Goal: Transaction & Acquisition: Purchase product/service

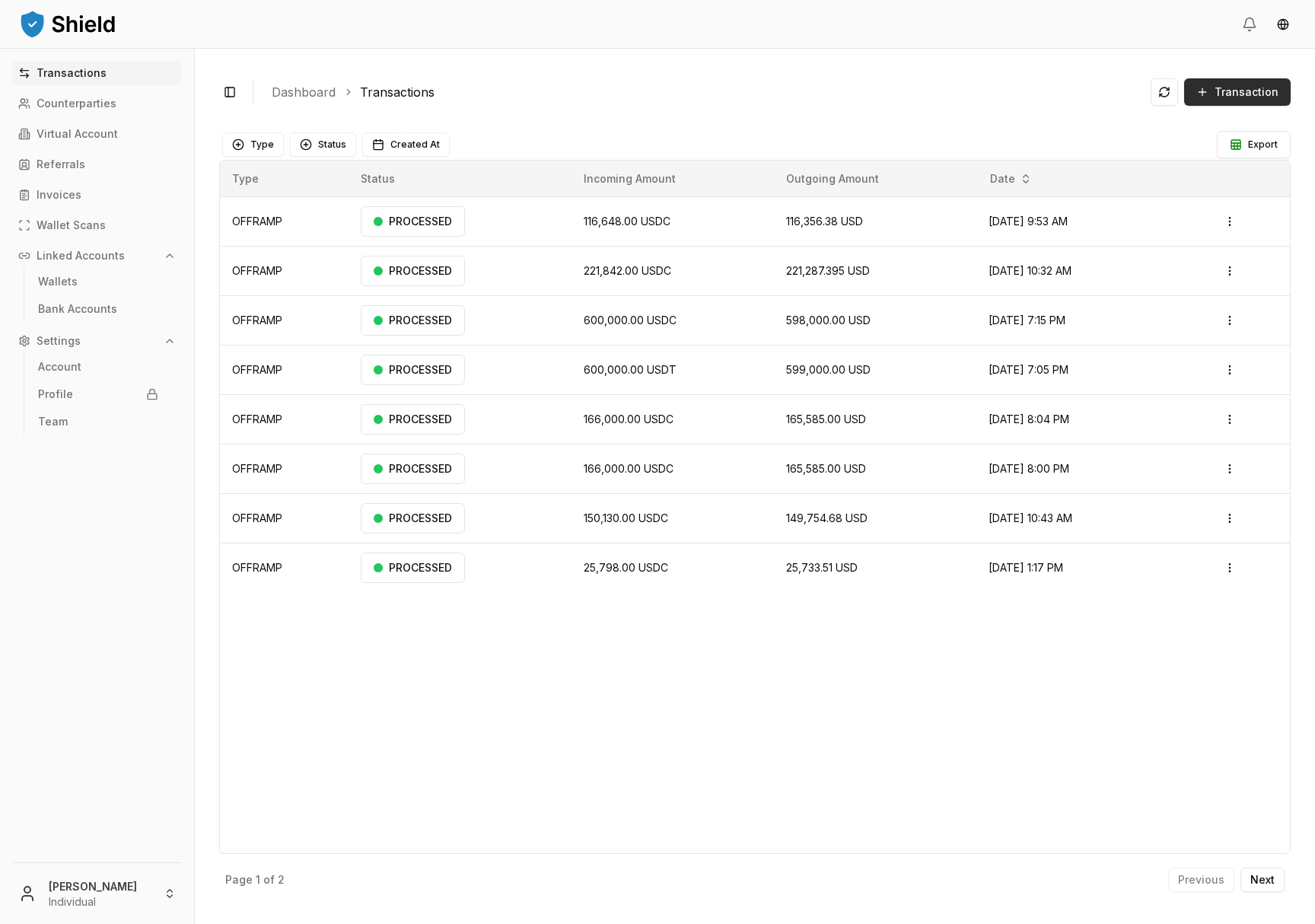
click at [1240, 88] on span "Transaction" at bounding box center [1246, 92] width 64 height 15
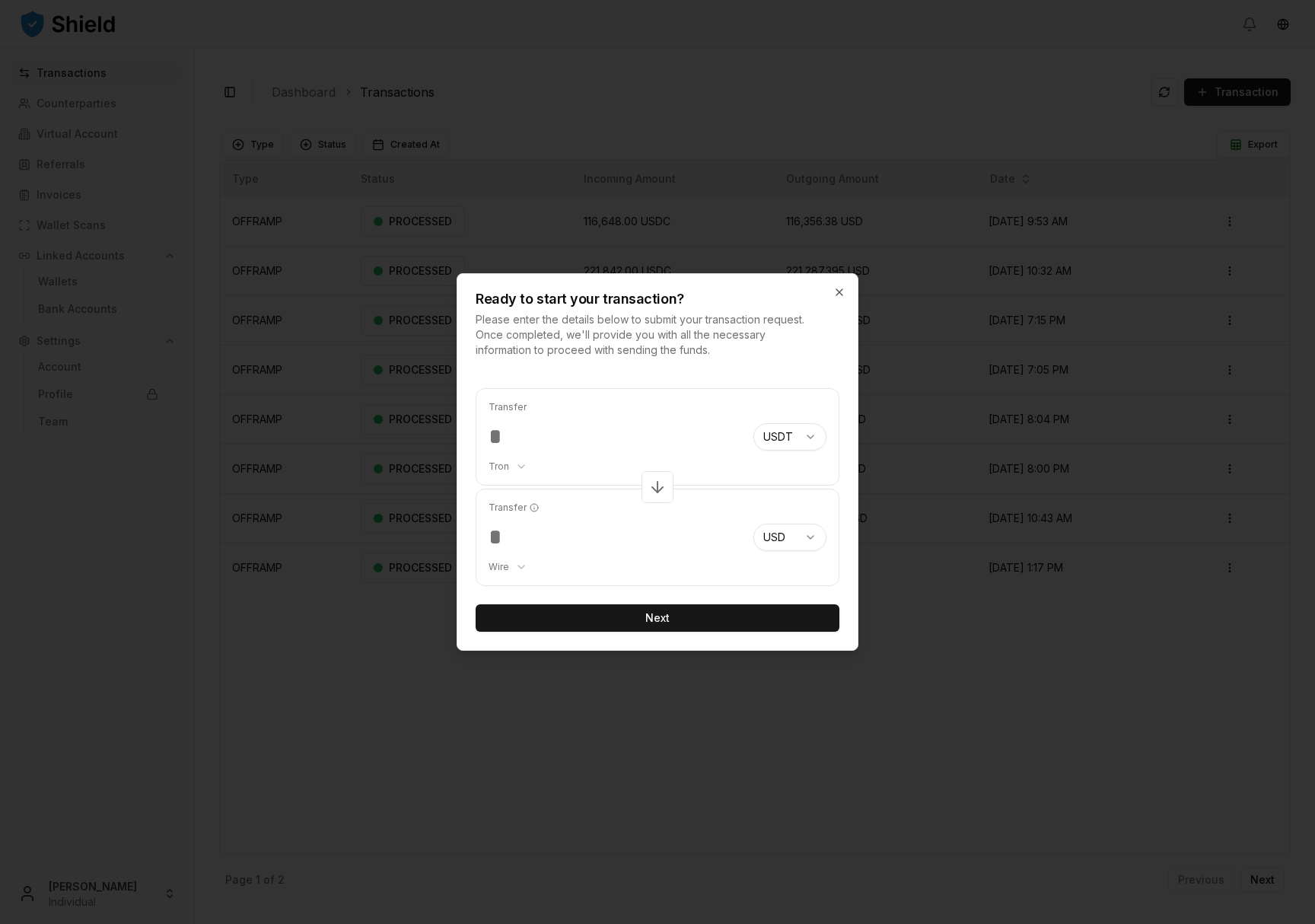
type input "******"
click at [801, 432] on body "Transactions Counterparties Virtual Account Referrals Invoices Wallet Scans Lin…" at bounding box center [658, 462] width 1315 height 924
select select "****"
click at [513, 470] on body "Transactions Counterparties Virtual Account Referrals Invoices Wallet Scans Lin…" at bounding box center [658, 462] width 1315 height 924
select select "********"
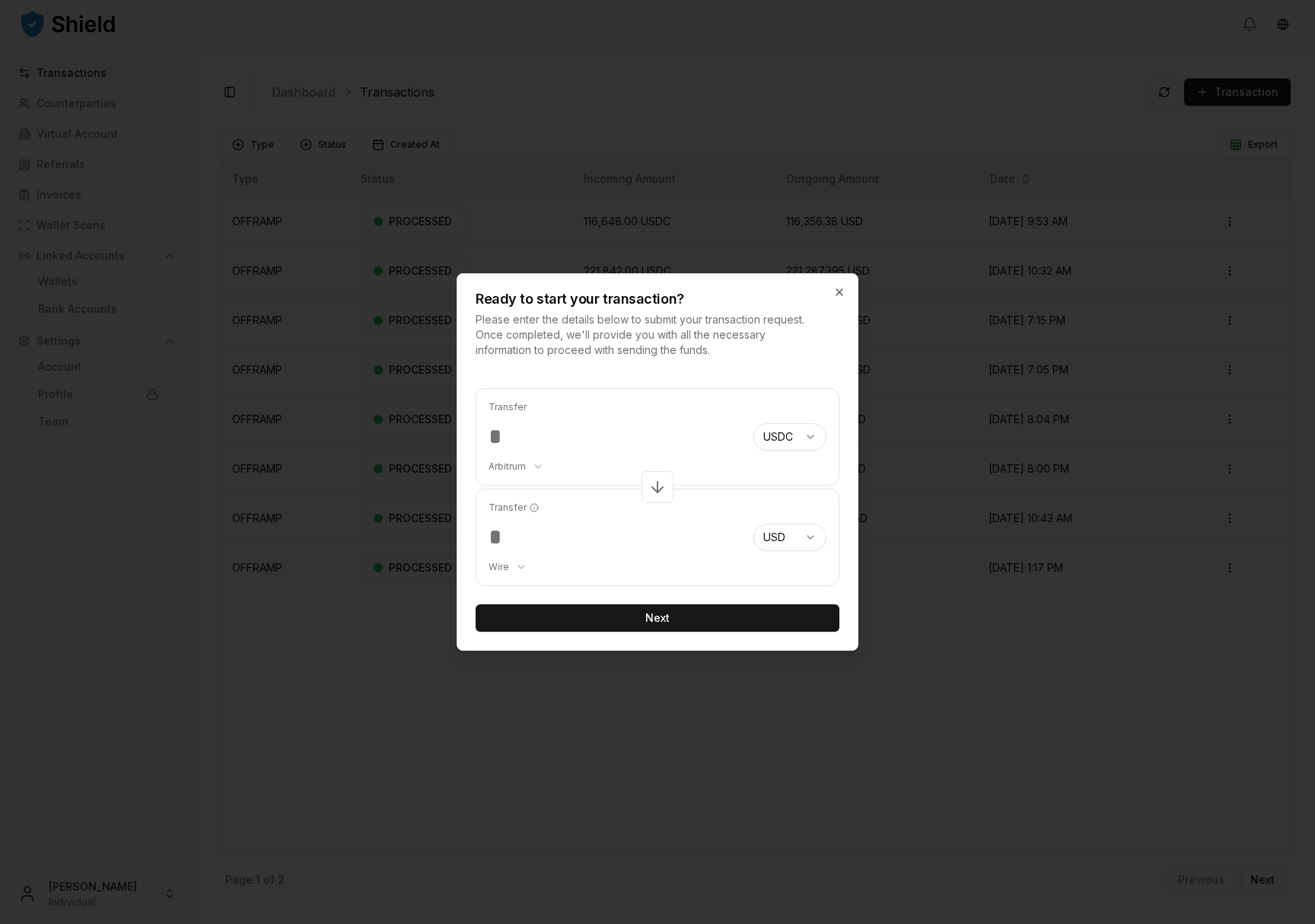
click at [504, 565] on body "Transactions Counterparties Virtual Account Referrals Invoices Wallet Scans Lin…" at bounding box center [658, 462] width 1315 height 924
click at [670, 614] on button "Next" at bounding box center [658, 618] width 364 height 28
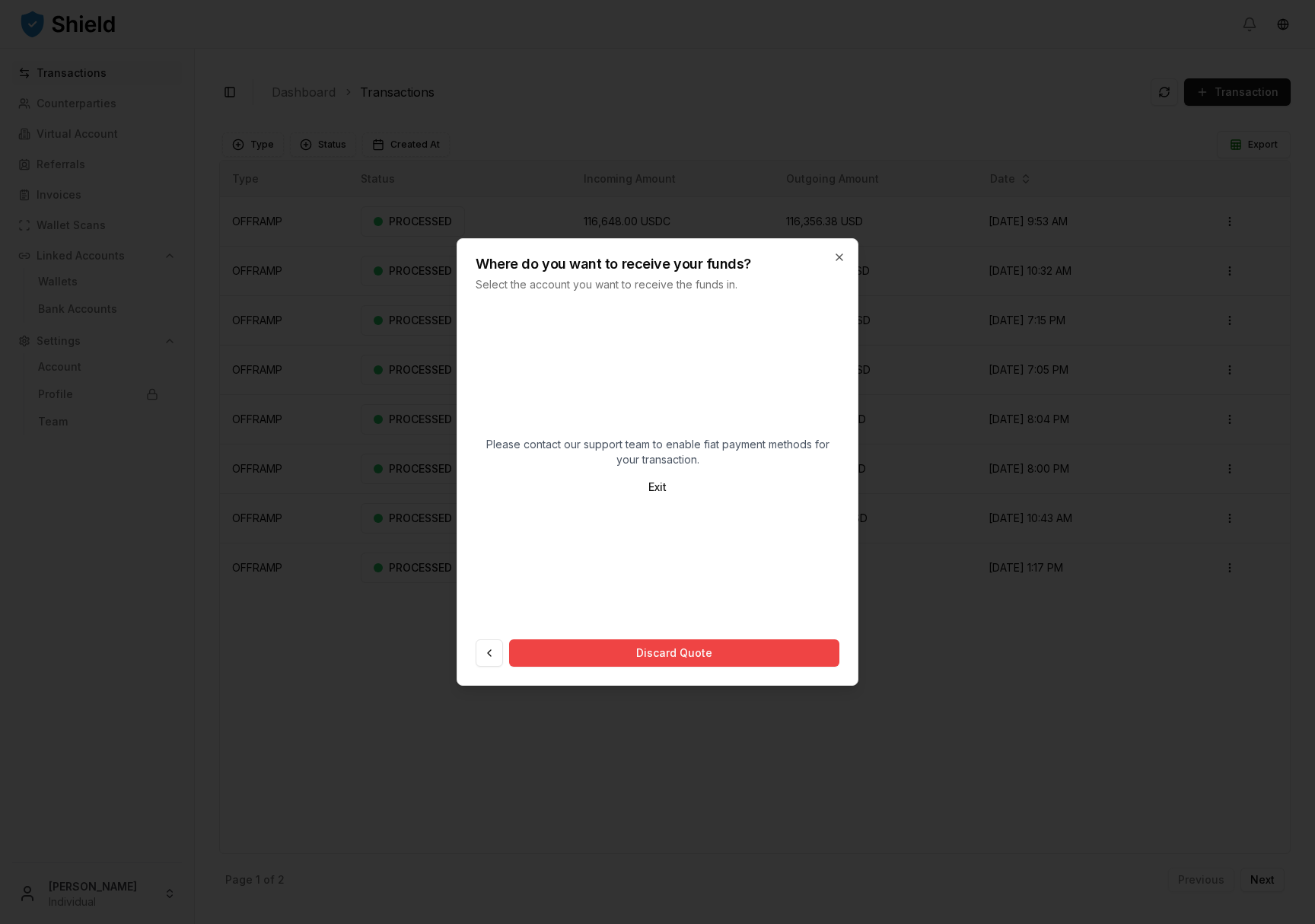
click at [613, 306] on div "Please contact our support team to enable fiat payment methods for your transac…" at bounding box center [658, 494] width 400 height 380
click at [606, 285] on p "Select the account you want to receive the funds in." at bounding box center [642, 285] width 333 height 15
click at [641, 463] on span "Please contact our support team to enable fiat payment methods for your transac…" at bounding box center [658, 452] width 364 height 31
click at [841, 253] on icon "button" at bounding box center [840, 257] width 12 height 12
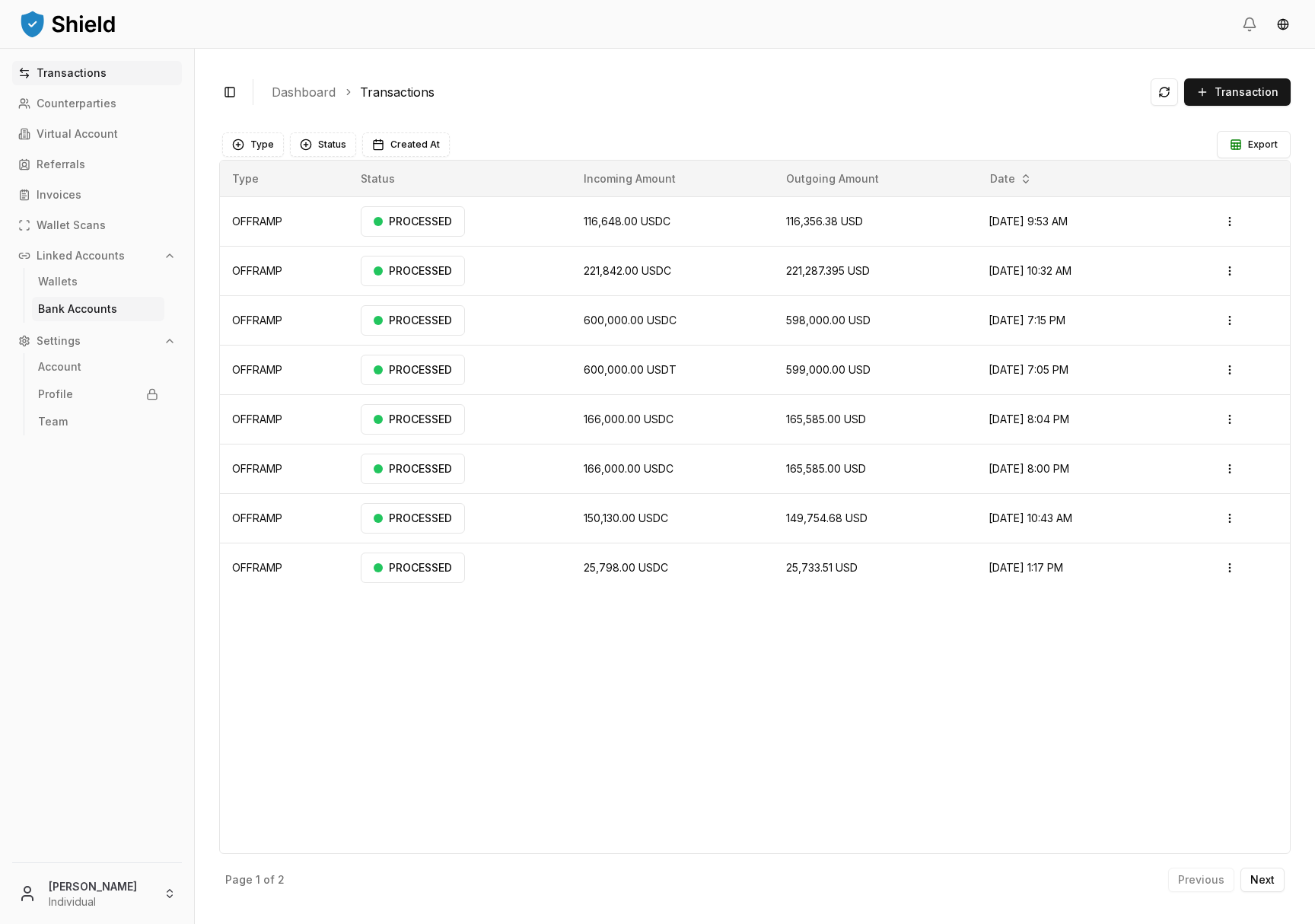
click at [96, 307] on p "Bank Accounts" at bounding box center [78, 309] width 79 height 11
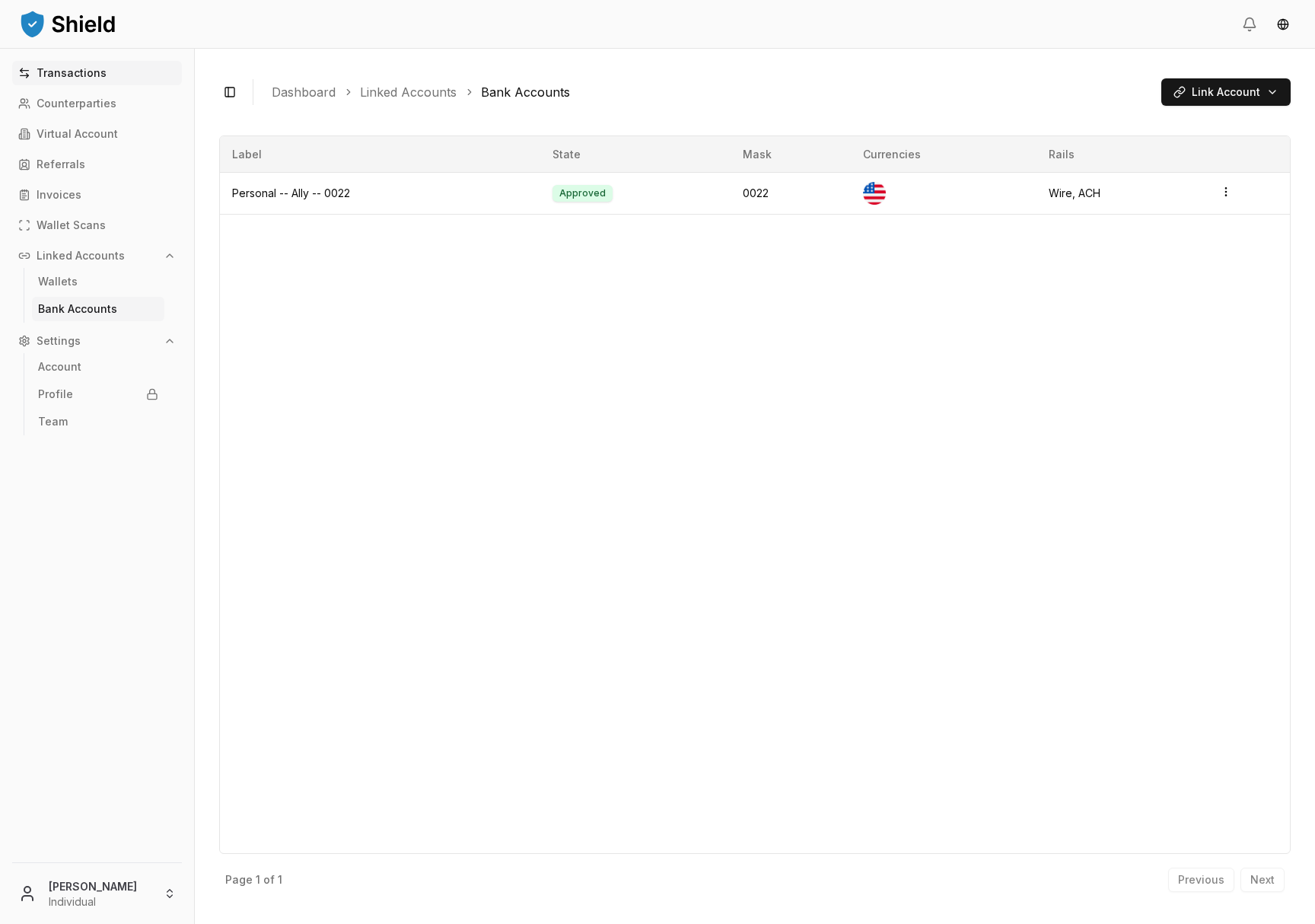
click at [78, 68] on p "Transactions" at bounding box center [71, 73] width 70 height 11
click at [75, 71] on p "Transactions" at bounding box center [71, 73] width 70 height 11
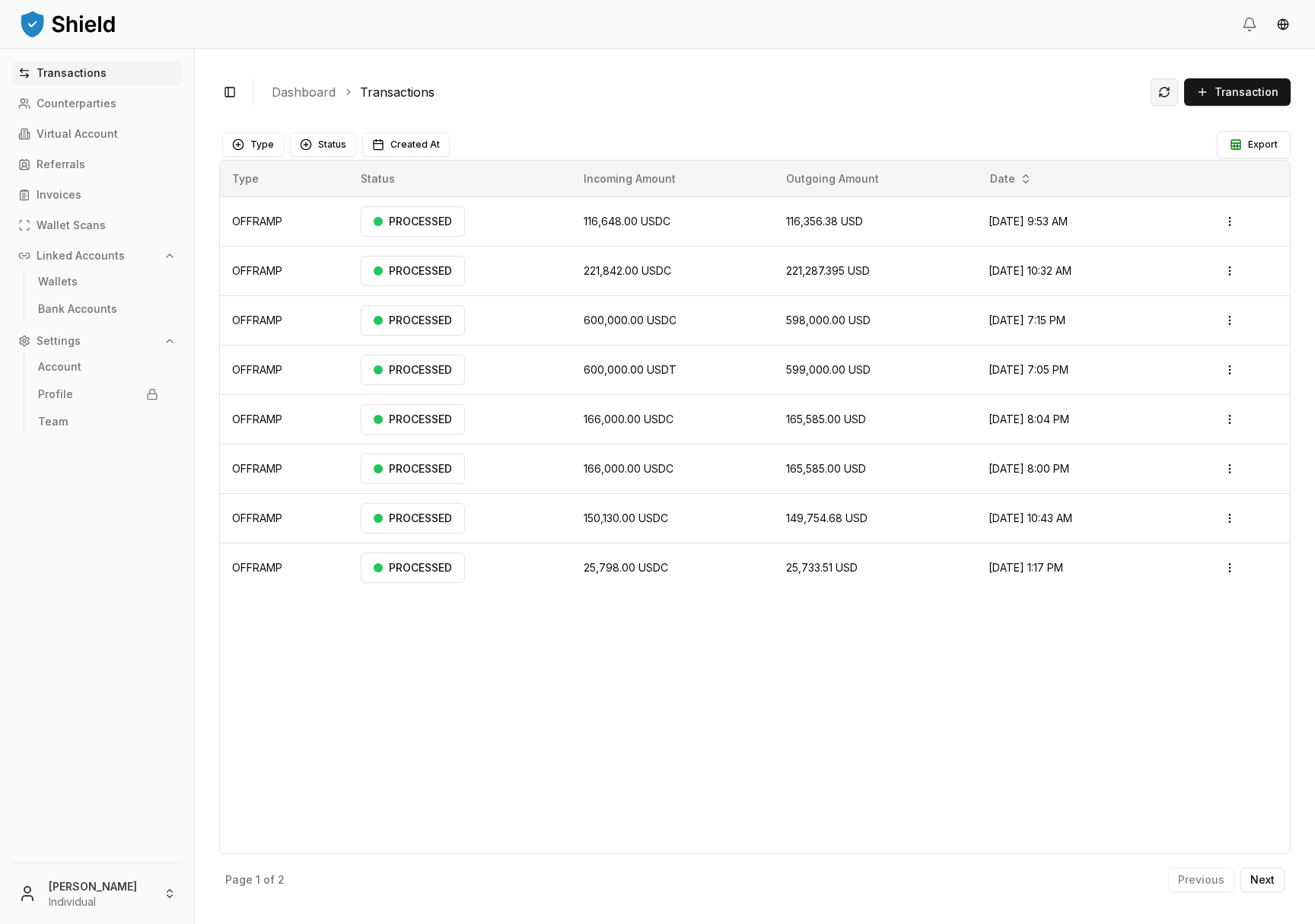
click at [1172, 91] on button at bounding box center [1164, 92] width 28 height 28
click at [513, 212] on td "PROCESSED" at bounding box center [459, 222] width 222 height 49
click at [1230, 219] on html "Transactions Counterparties Virtual Account Referrals Invoices Wallet Scans Lin…" at bounding box center [658, 462] width 1315 height 924
click at [1196, 281] on p "View Details" at bounding box center [1187, 282] width 56 height 9
click at [1250, 98] on span "Transaction" at bounding box center [1246, 92] width 64 height 15
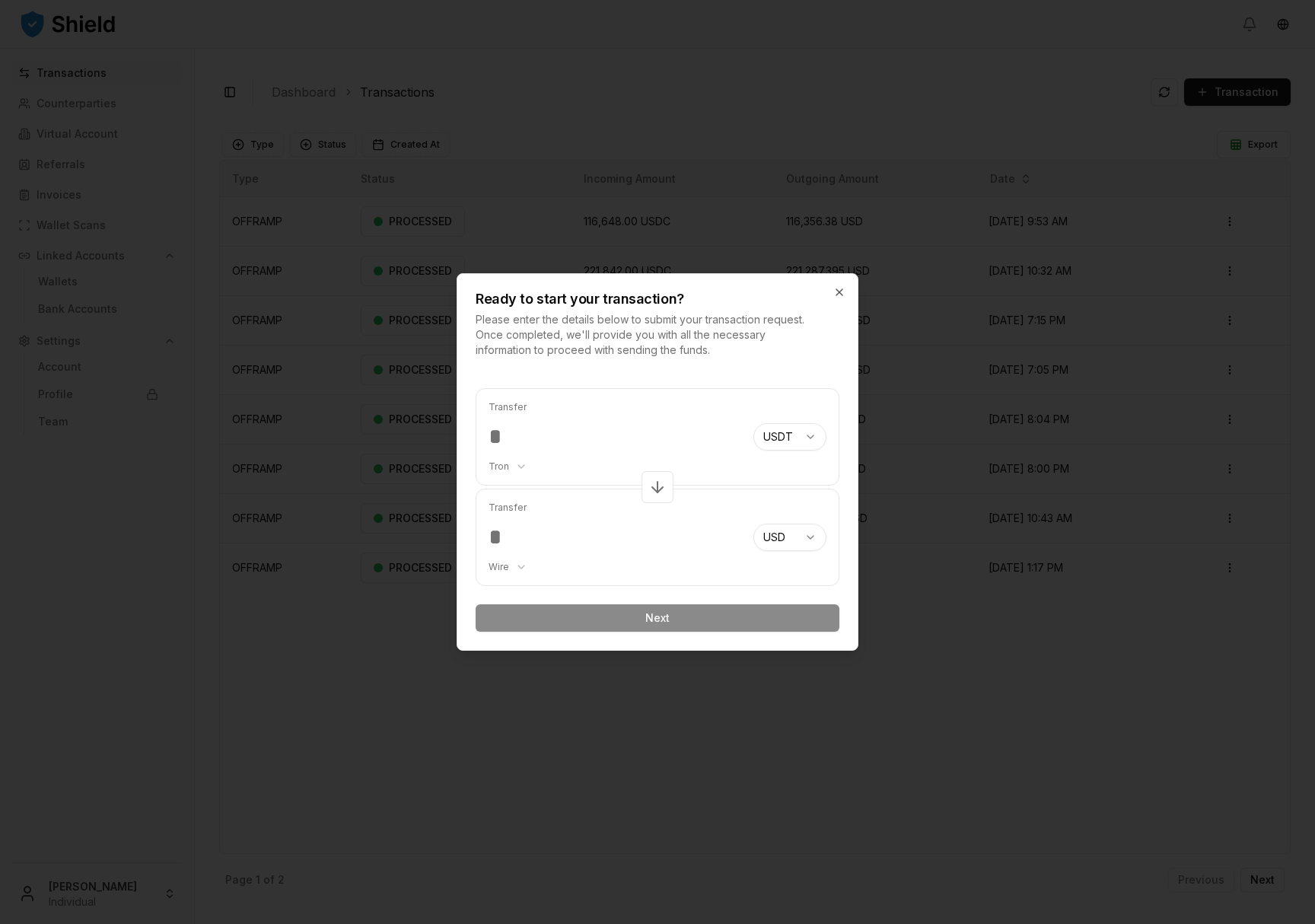
click at [767, 445] on body "Transactions Counterparties Virtual Account Referrals Invoices Wallet Scans Lin…" at bounding box center [658, 462] width 1315 height 924
select select "****"
click at [525, 459] on div "Transfer Ethereum ******** ******** *******" at bounding box center [614, 436] width 253 height 96
click at [522, 436] on input "number" at bounding box center [614, 437] width 253 height 28
type input "******"
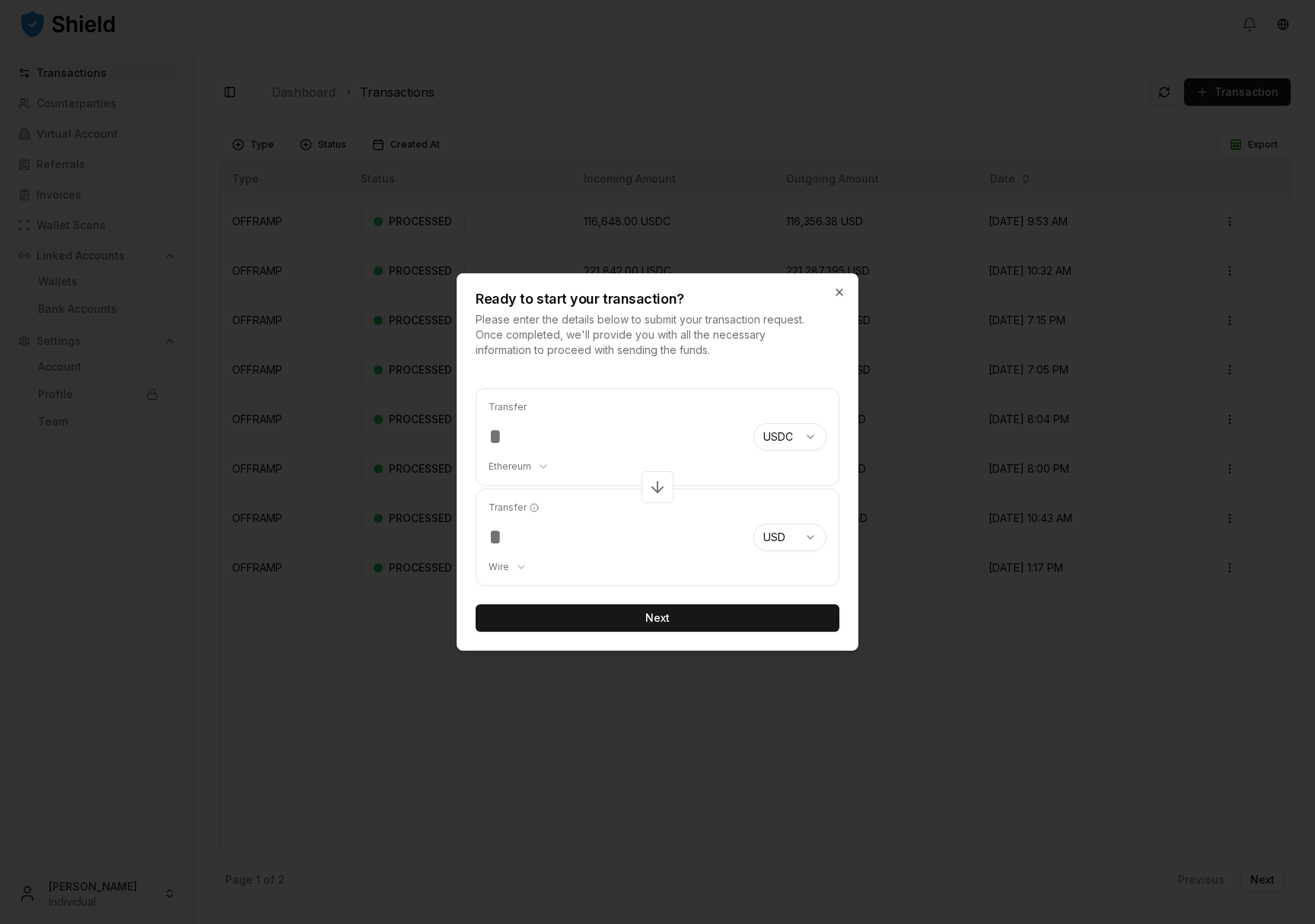
click at [505, 567] on body "Transactions Counterparties Virtual Account Referrals Invoices Wallet Scans Lin…" at bounding box center [658, 462] width 1315 height 924
click at [527, 460] on body "Transactions Counterparties Virtual Account Referrals Invoices Wallet Scans Lin…" at bounding box center [658, 462] width 1315 height 924
select select "********"
click at [680, 613] on button "Next" at bounding box center [658, 618] width 364 height 28
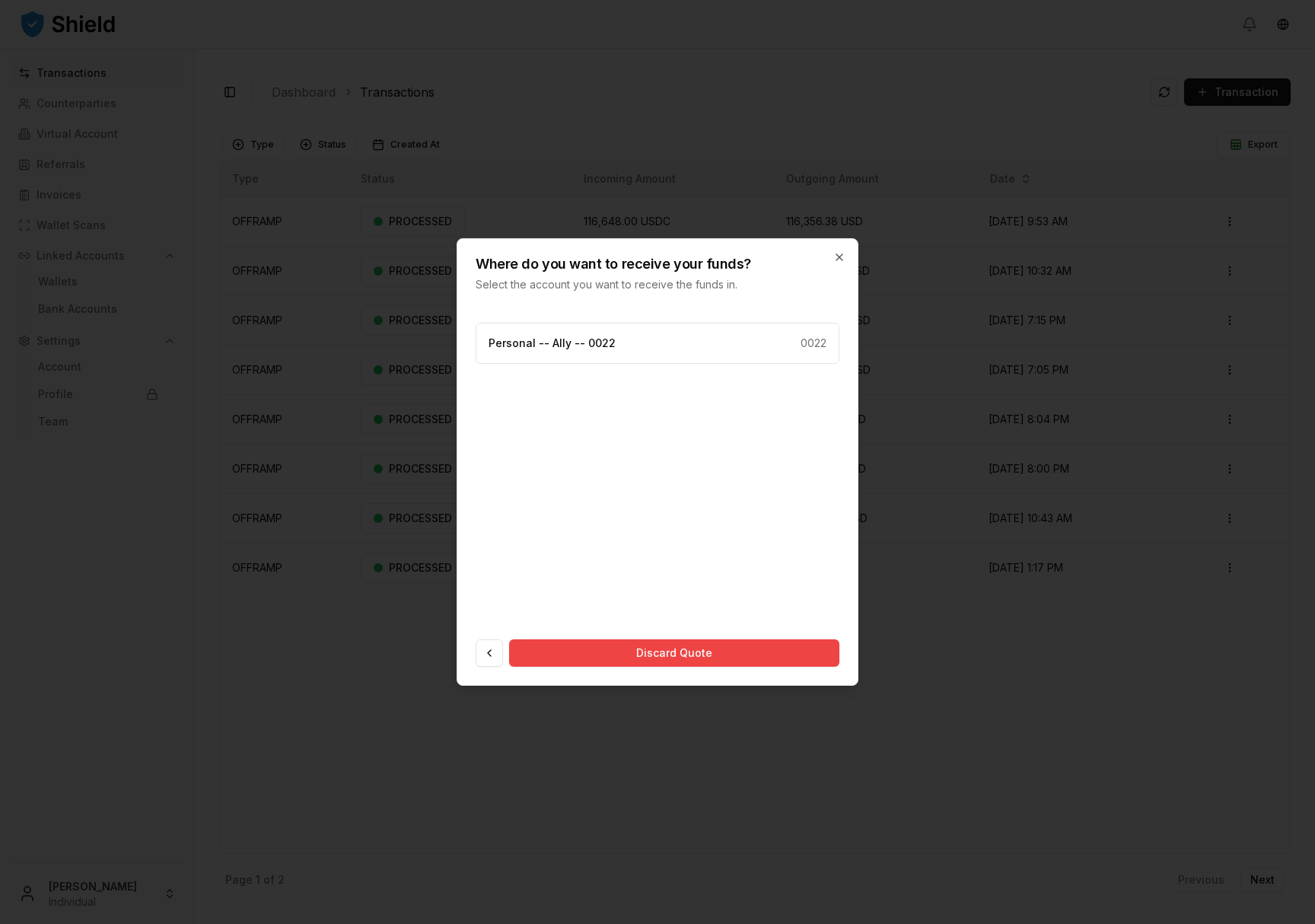
click at [483, 661] on button at bounding box center [489, 653] width 28 height 28
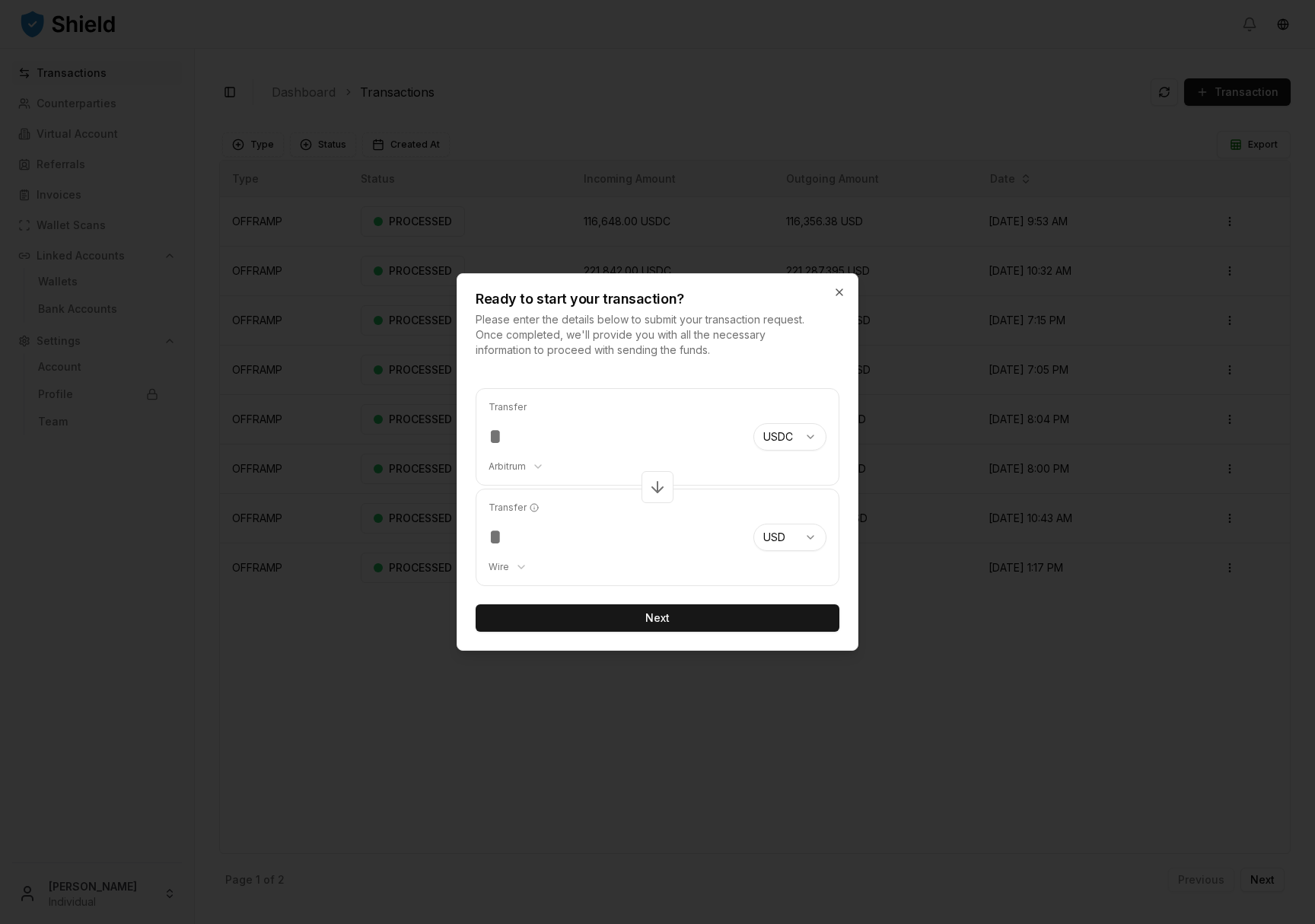
click at [522, 437] on input "******" at bounding box center [614, 437] width 253 height 28
type input "******"
click at [635, 619] on button "Next" at bounding box center [658, 618] width 364 height 28
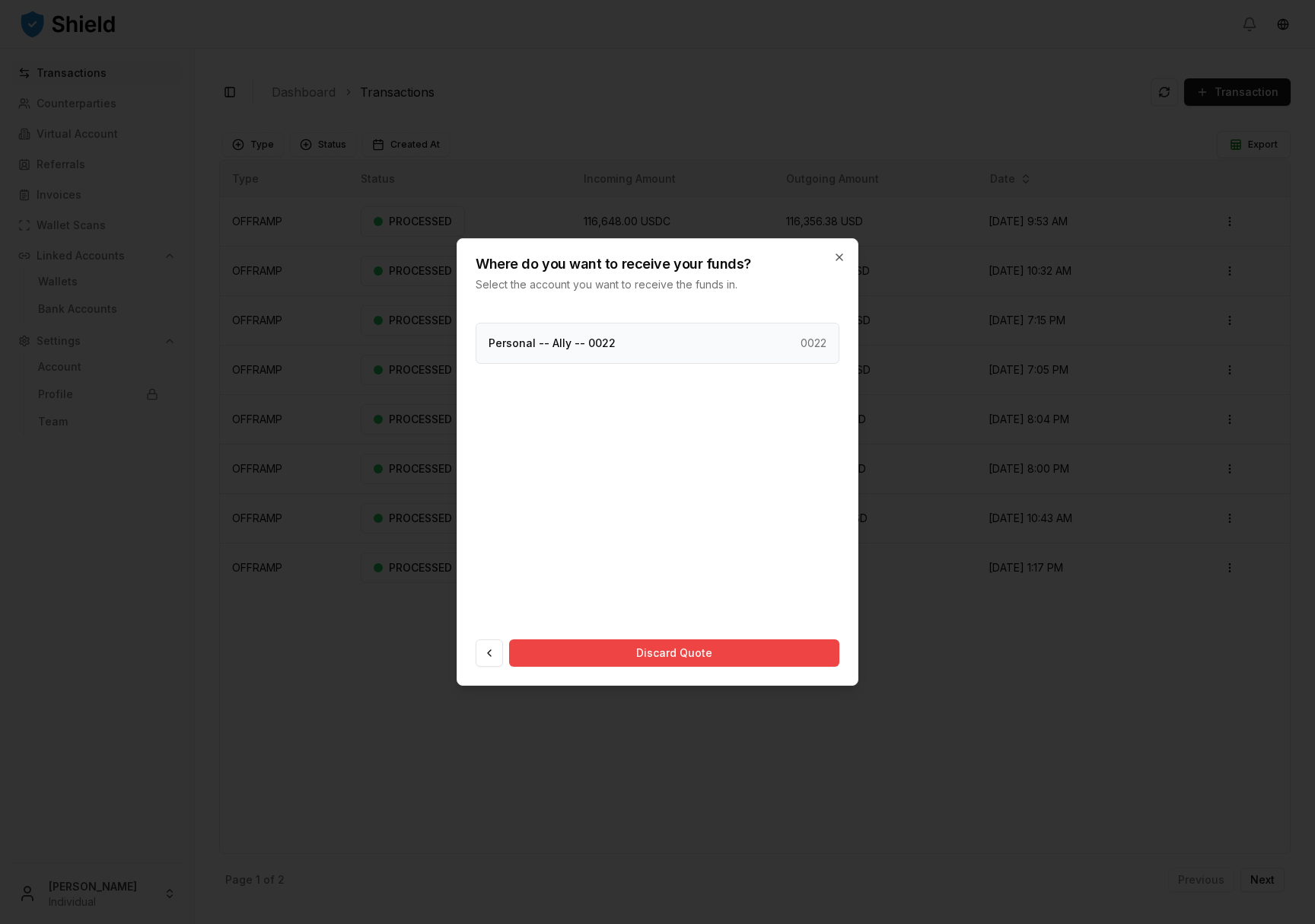
click at [663, 349] on div "Personal -- Ally -- 0022 0022" at bounding box center [658, 343] width 364 height 41
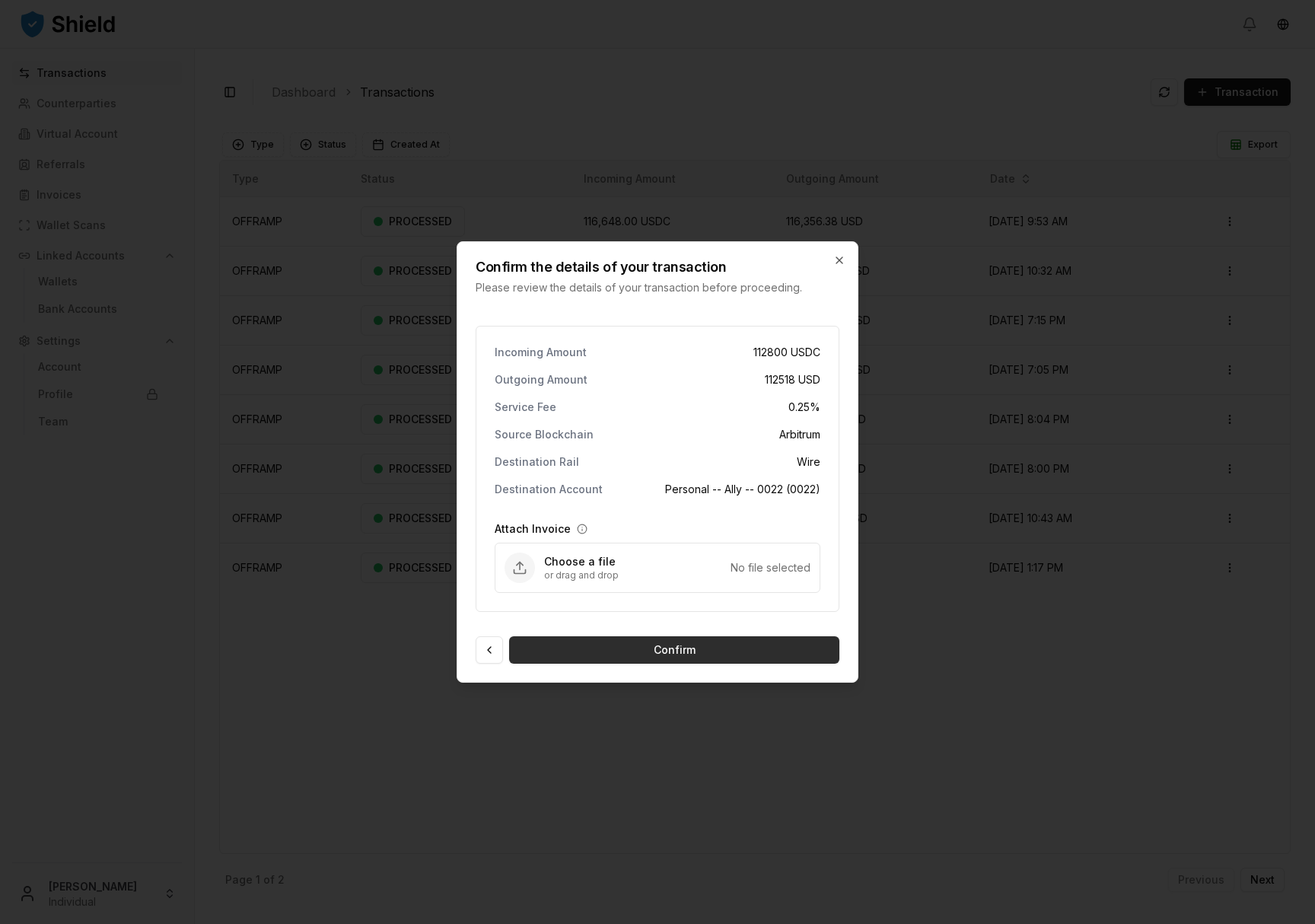
click at [651, 646] on button "Confirm" at bounding box center [674, 650] width 330 height 28
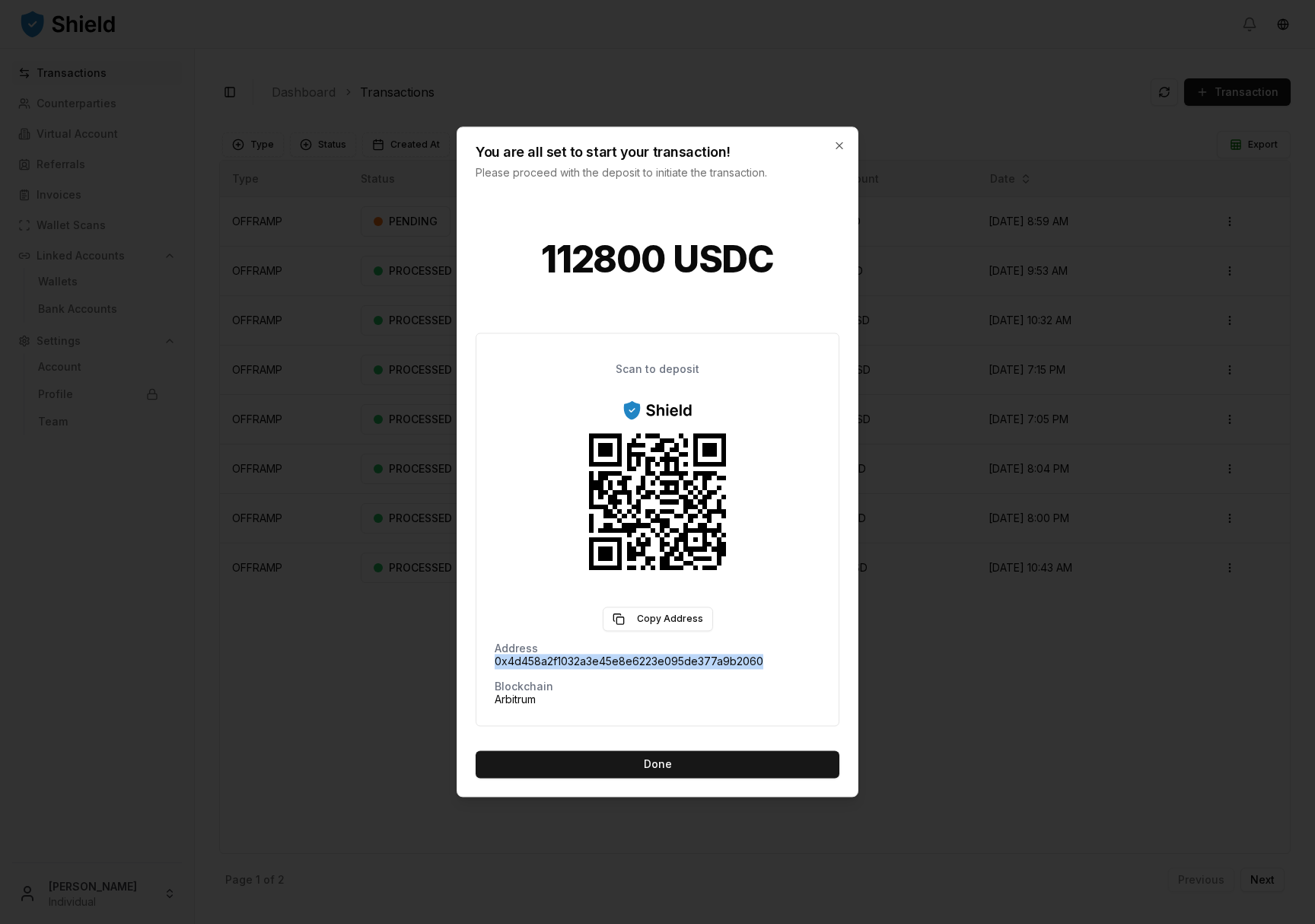
drag, startPoint x: 770, startPoint y: 663, endPoint x: 482, endPoint y: 666, distance: 288.0
click at [482, 666] on div "Scan to deposit Copy Address Address 0x4d458a2f1032a3e45e8e6223e095de377a9b2060…" at bounding box center [658, 529] width 364 height 393
copy span "0x4d458a2f1032a3e45e8e6223e095de377a9b2060"
drag, startPoint x: 714, startPoint y: 660, endPoint x: 757, endPoint y: 659, distance: 43.0
click at [714, 660] on span "0x4d458a2f1032a3e45e8e6223e095de377a9b2060" at bounding box center [629, 662] width 269 height 15
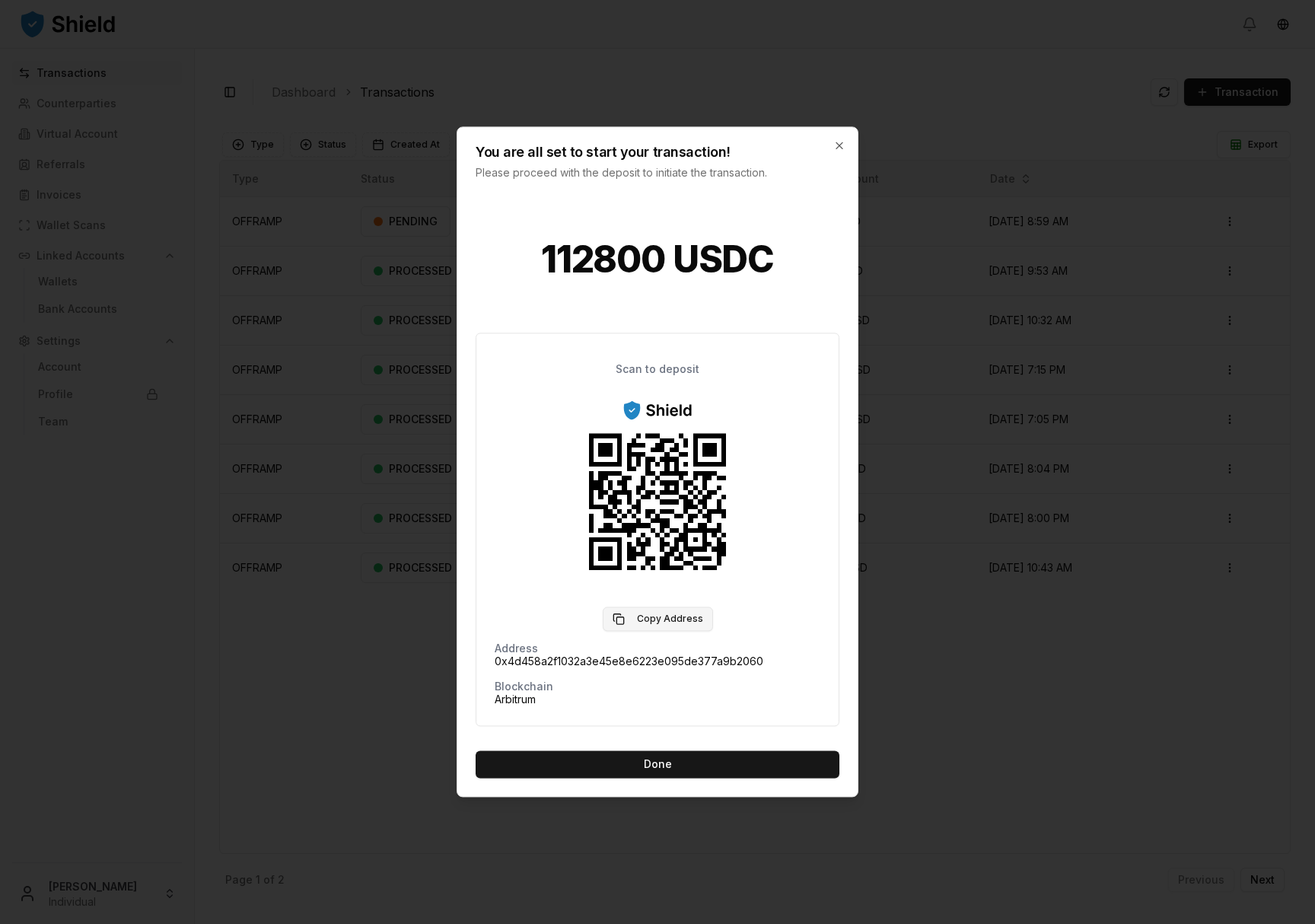
click at [686, 613] on button "Copy Address" at bounding box center [658, 620] width 111 height 25
click at [644, 765] on button "Done" at bounding box center [658, 765] width 364 height 28
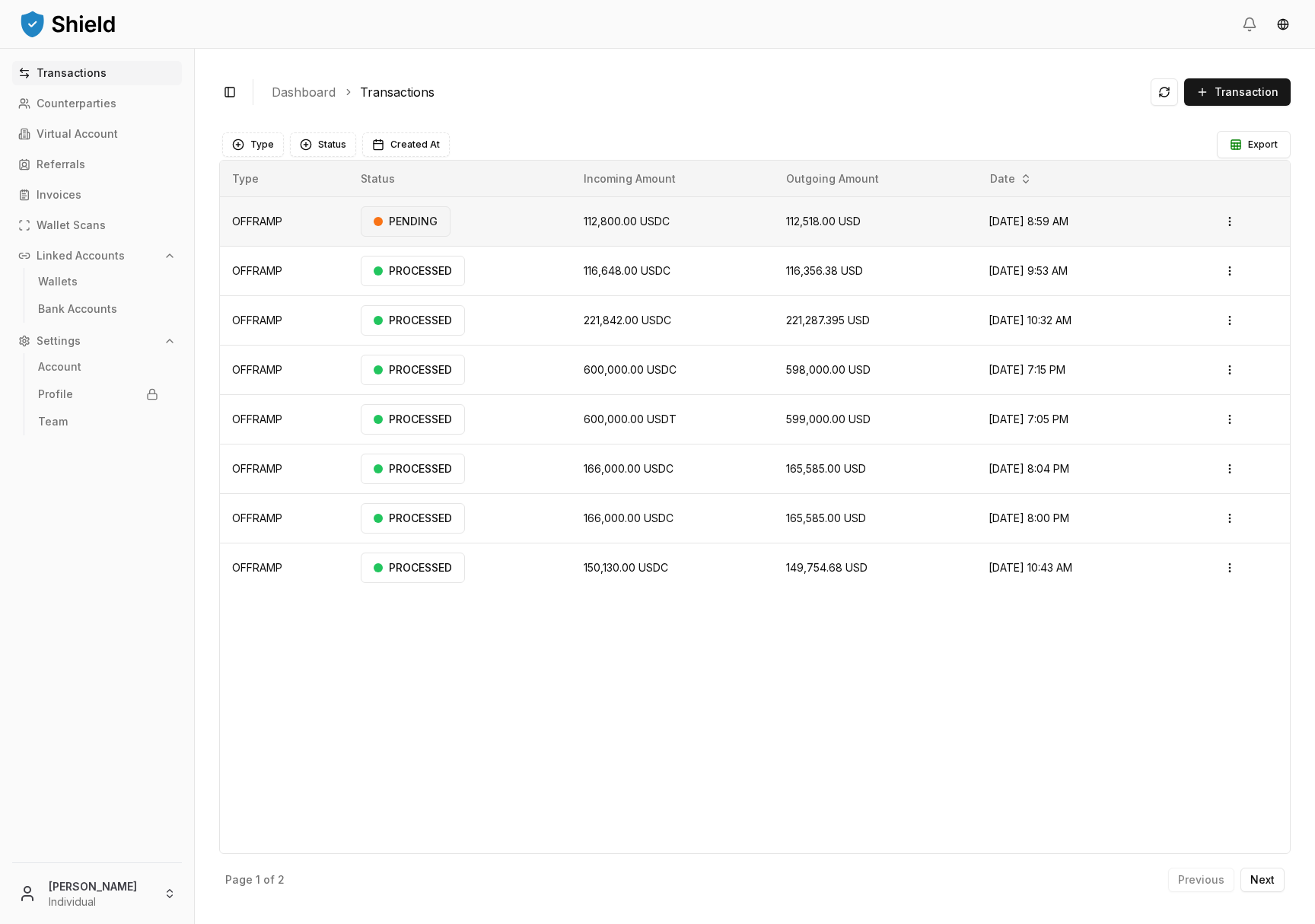
click at [386, 217] on div "PENDING" at bounding box center [406, 222] width 90 height 31
click at [402, 224] on div "PENDING" at bounding box center [406, 222] width 90 height 31
click at [1231, 222] on html "Transactions Counterparties Virtual Account Referrals Invoices Wallet Scans Lin…" at bounding box center [658, 462] width 1315 height 924
click at [1189, 286] on p "View Details" at bounding box center [1211, 282] width 56 height 9
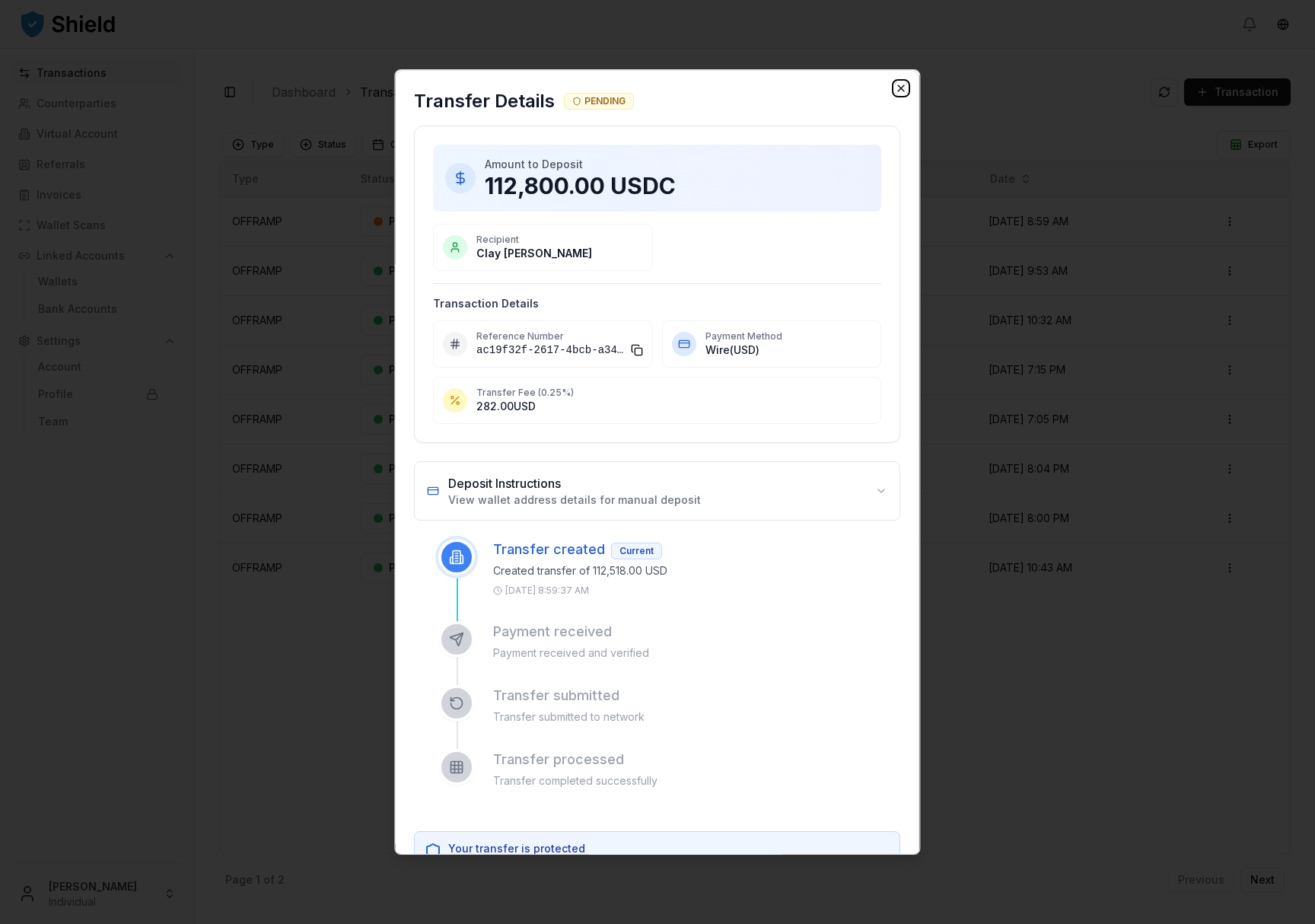
click at [899, 88] on icon "button" at bounding box center [902, 88] width 6 height 6
